Goal: Task Accomplishment & Management: Use online tool/utility

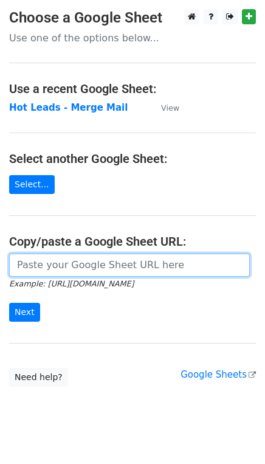
click at [51, 264] on input "url" at bounding box center [129, 264] width 241 height 23
paste input "https://docs.google.com/spreadsheets/d/1ZyJppZaVa_DKLyGMpJ33gnIGdSxGvfQwkQbBCOs…"
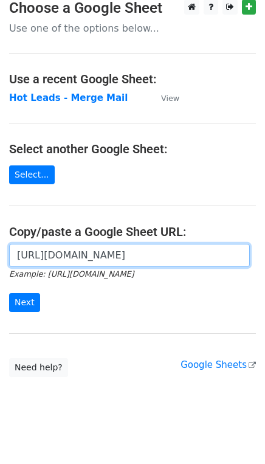
scroll to position [19, 0]
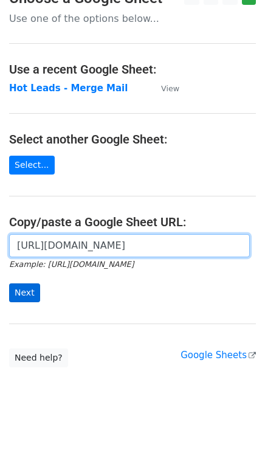
type input "https://docs.google.com/spreadsheets/d/1ZyJppZaVa_DKLyGMpJ33gnIGdSxGvfQwkQbBCOs…"
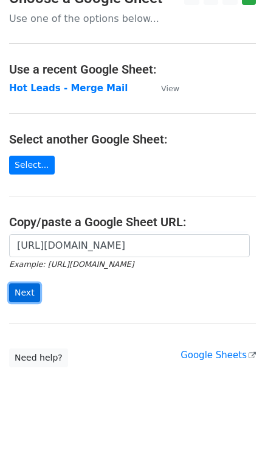
scroll to position [0, 0]
click at [32, 287] on input "Next" at bounding box center [24, 292] width 31 height 19
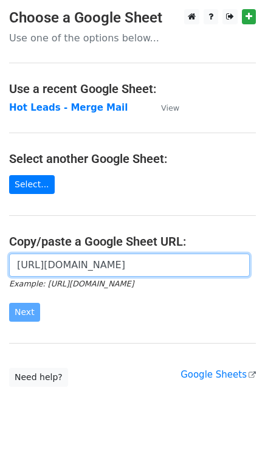
click at [90, 264] on input "https://docs.google.com/spreadsheets/d/1ZyJppZaVa_DKLyGMpJ33gnIGdSxGvfQwkQbBCOs…" at bounding box center [129, 264] width 241 height 23
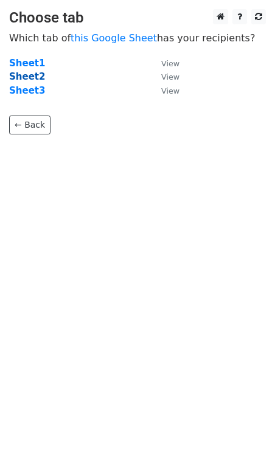
click at [28, 78] on strong "Sheet2" at bounding box center [27, 76] width 36 height 11
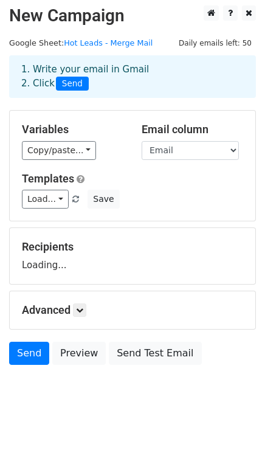
scroll to position [7, 0]
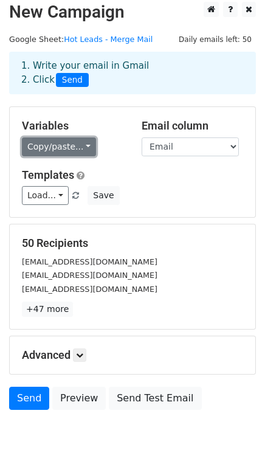
click at [65, 146] on link "Copy/paste..." at bounding box center [59, 146] width 74 height 19
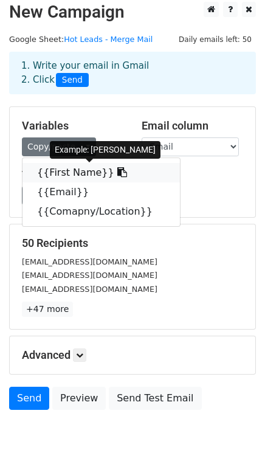
click at [63, 170] on link "{{First Name}}" at bounding box center [100, 172] width 157 height 19
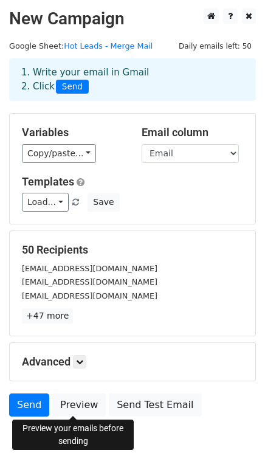
scroll to position [0, 0]
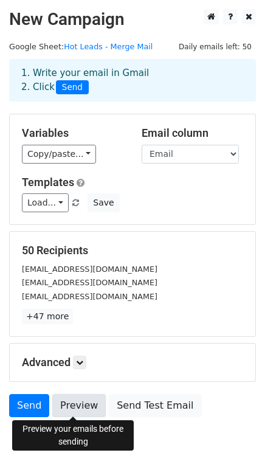
click at [84, 404] on link "Preview" at bounding box center [78, 405] width 53 height 23
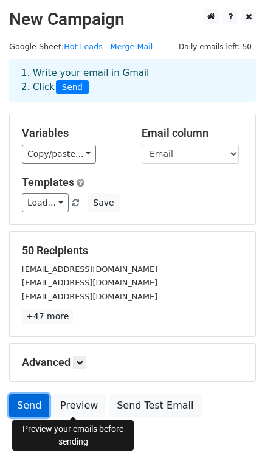
click at [28, 400] on link "Send" at bounding box center [29, 405] width 40 height 23
